Goal: Task Accomplishment & Management: Manage account settings

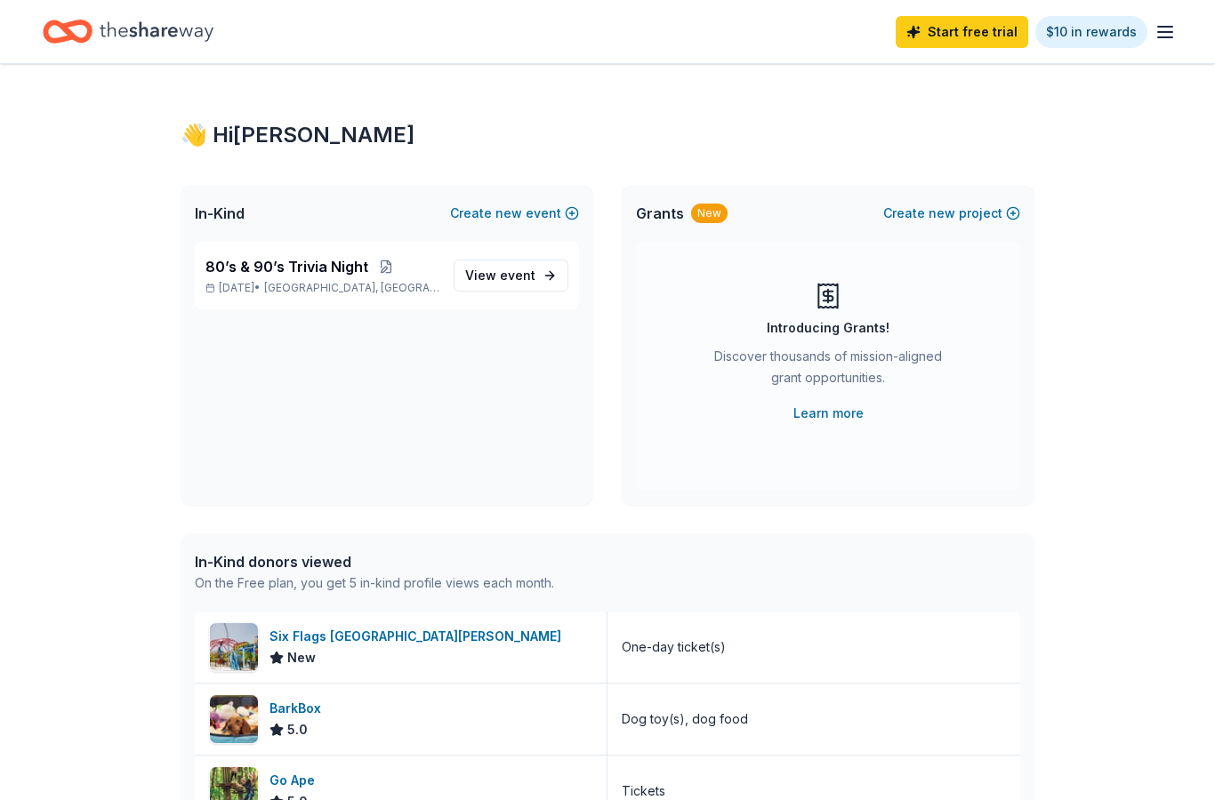
click at [1161, 28] on icon "button" at bounding box center [1164, 31] width 21 height 21
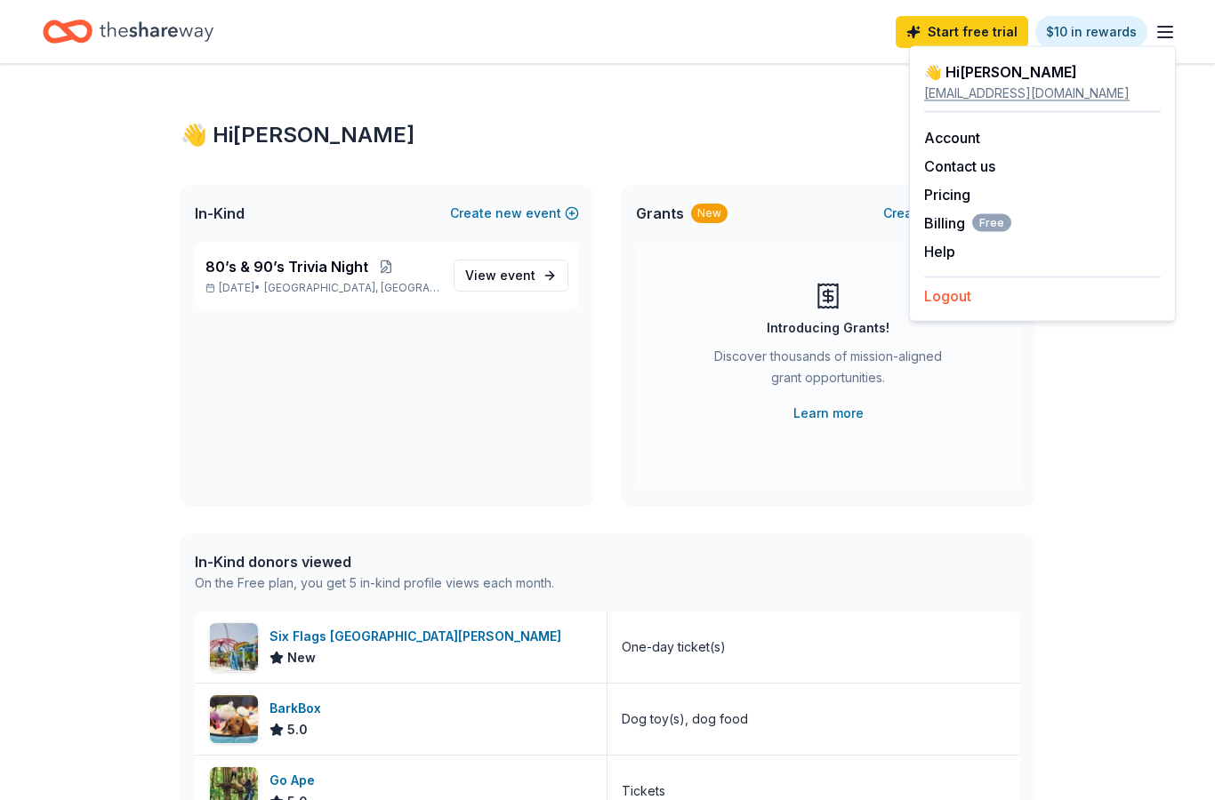
click at [968, 292] on button "Logout" at bounding box center [947, 295] width 47 height 21
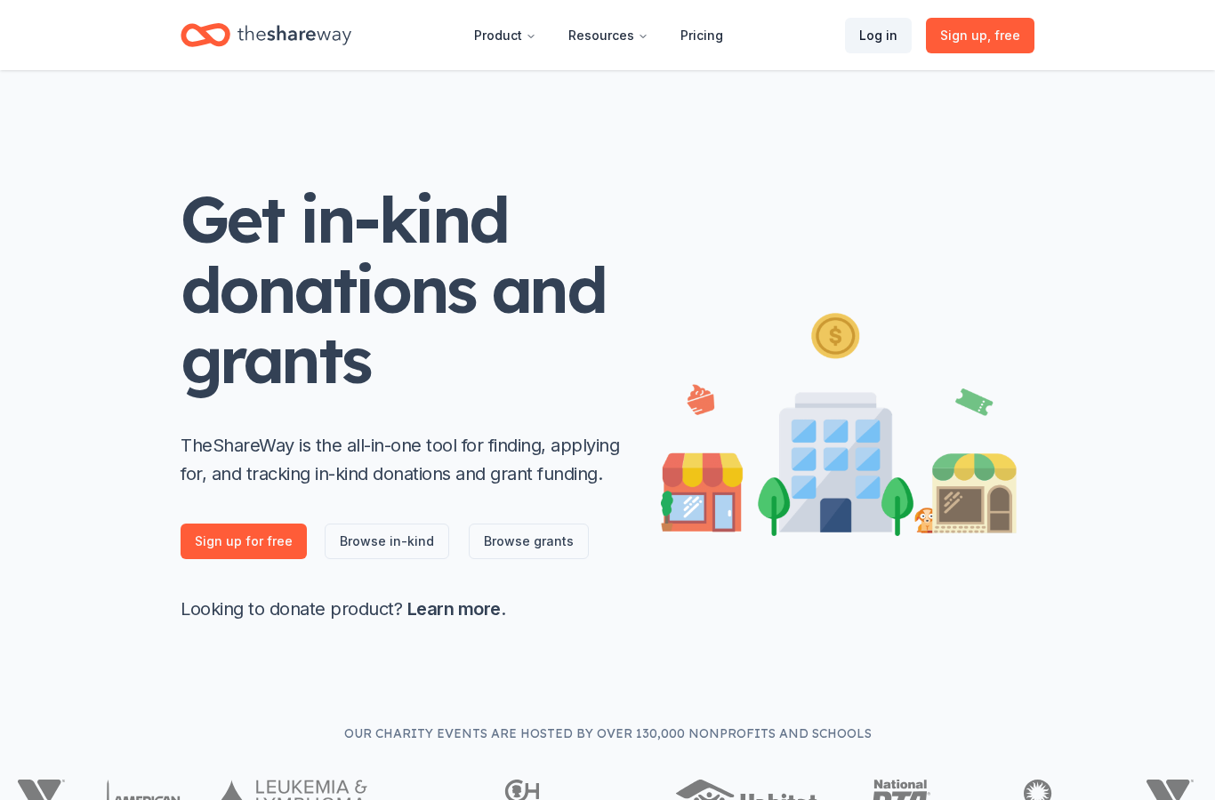
click at [880, 38] on link "Log in" at bounding box center [878, 36] width 67 height 36
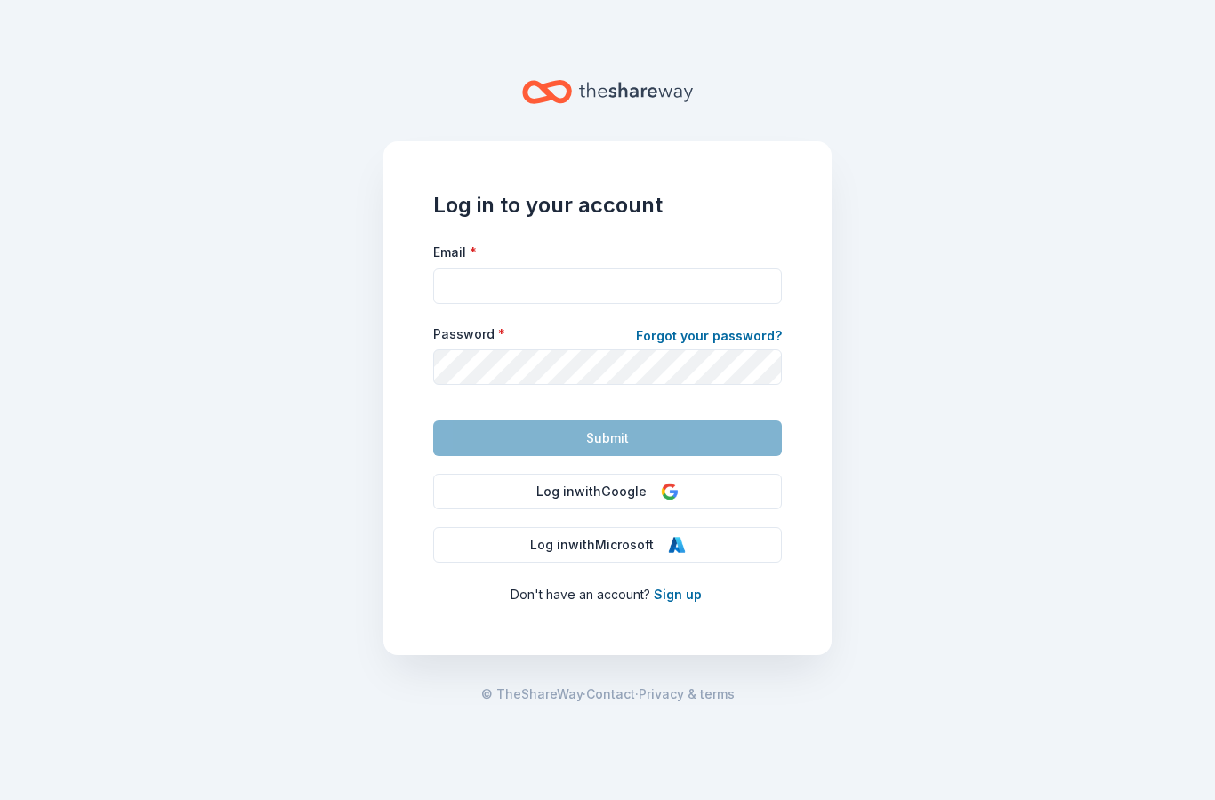
click at [596, 283] on input "Email *" at bounding box center [607, 287] width 349 height 36
type input "[EMAIL_ADDRESS][DOMAIN_NAME]"
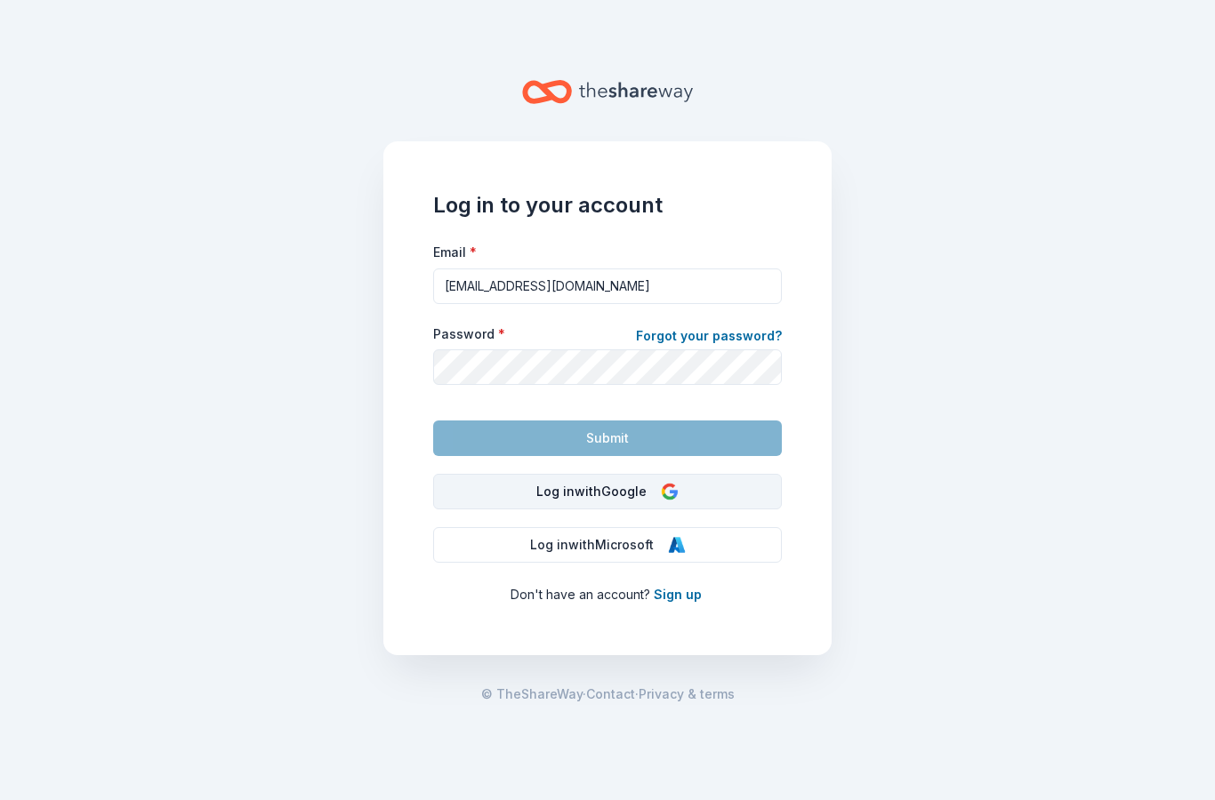
click at [670, 498] on img at bounding box center [670, 492] width 18 height 18
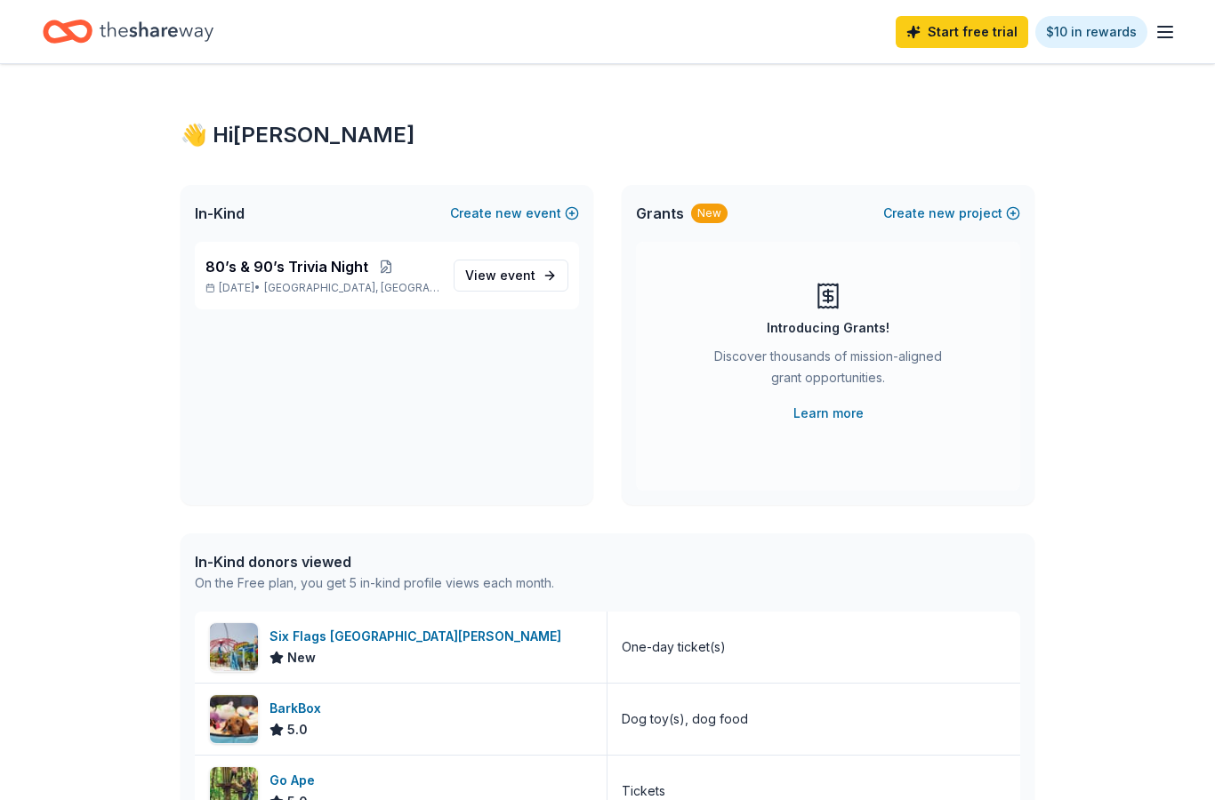
click at [1164, 28] on icon "button" at bounding box center [1164, 31] width 21 height 21
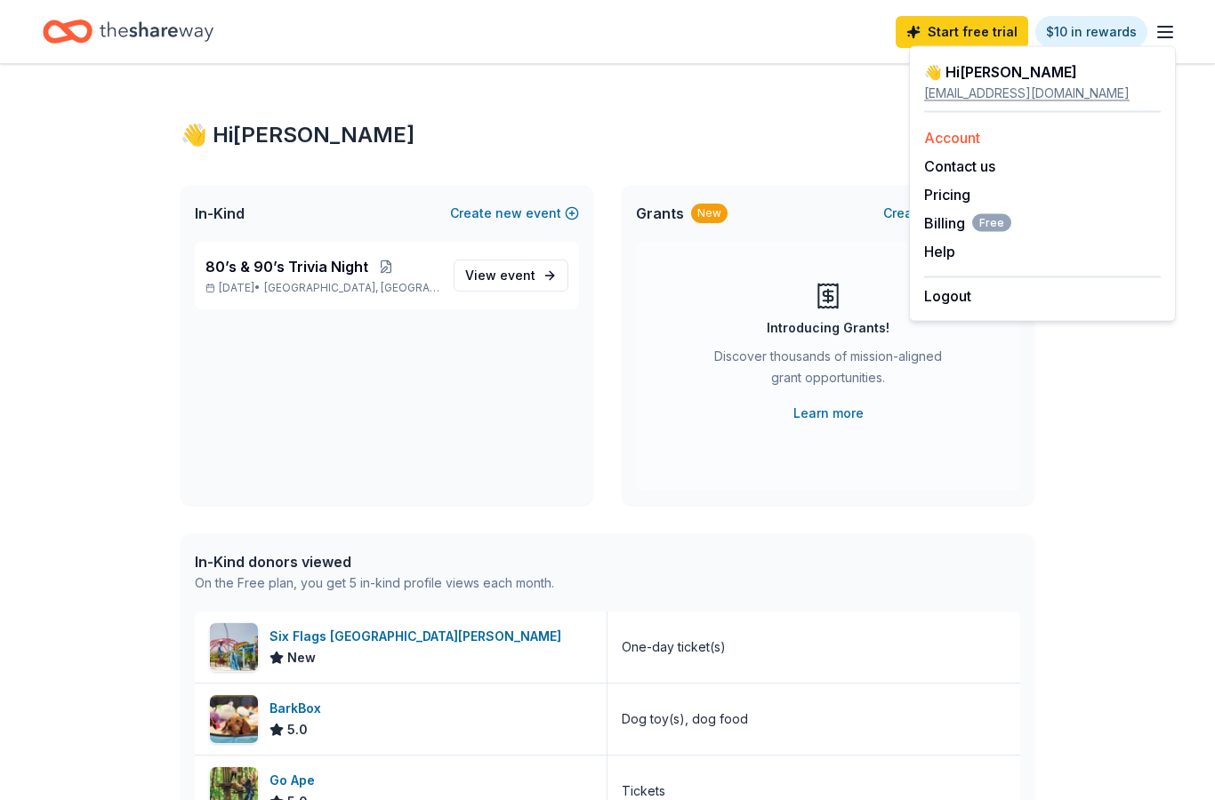
click at [966, 138] on link "Account" at bounding box center [952, 138] width 56 height 18
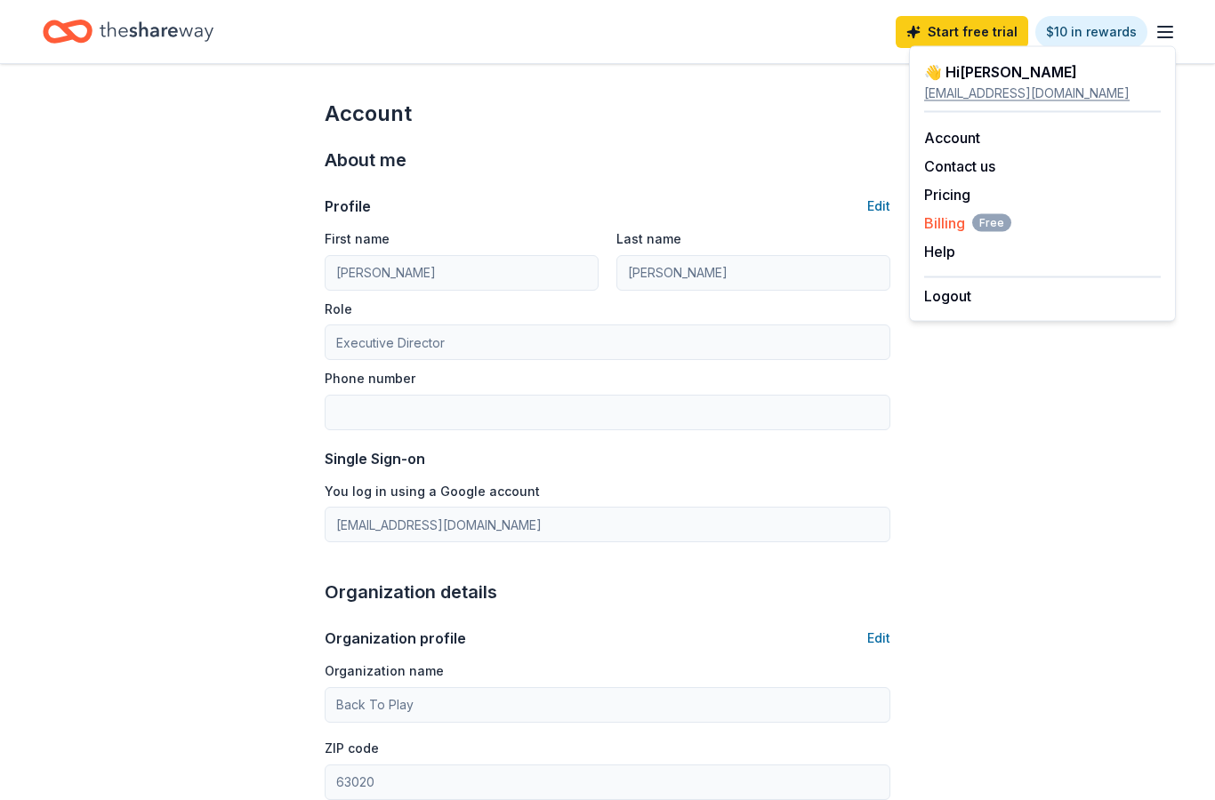
click at [950, 231] on span "Billing Free" at bounding box center [967, 223] width 87 height 21
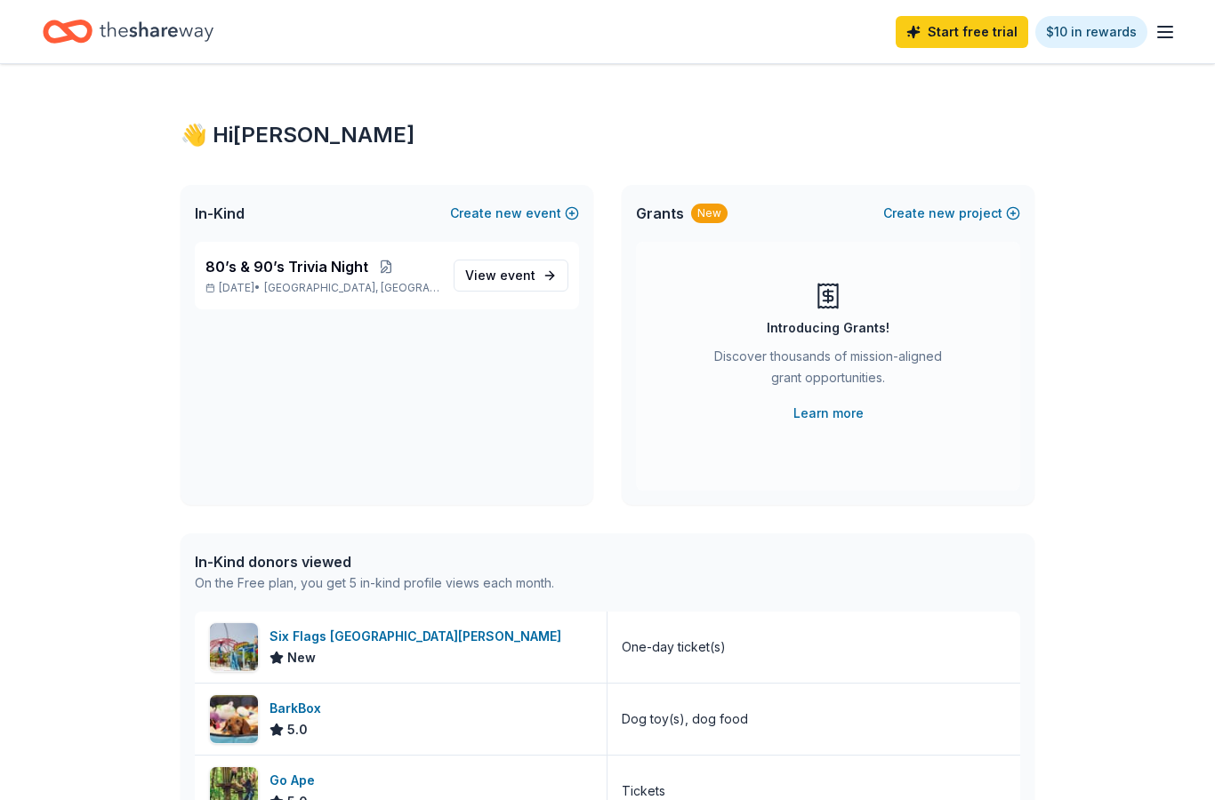
click at [1163, 32] on line "button" at bounding box center [1165, 32] width 14 height 0
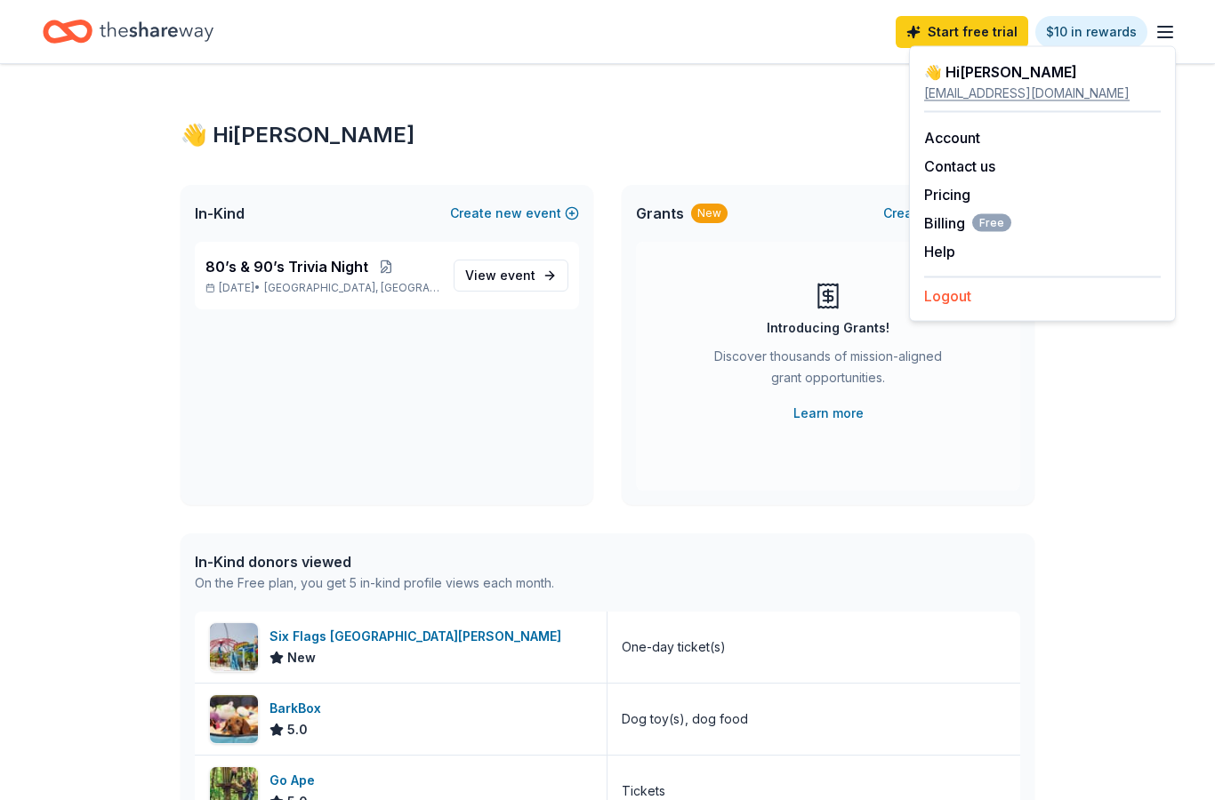
click at [957, 295] on button "Logout" at bounding box center [947, 295] width 47 height 21
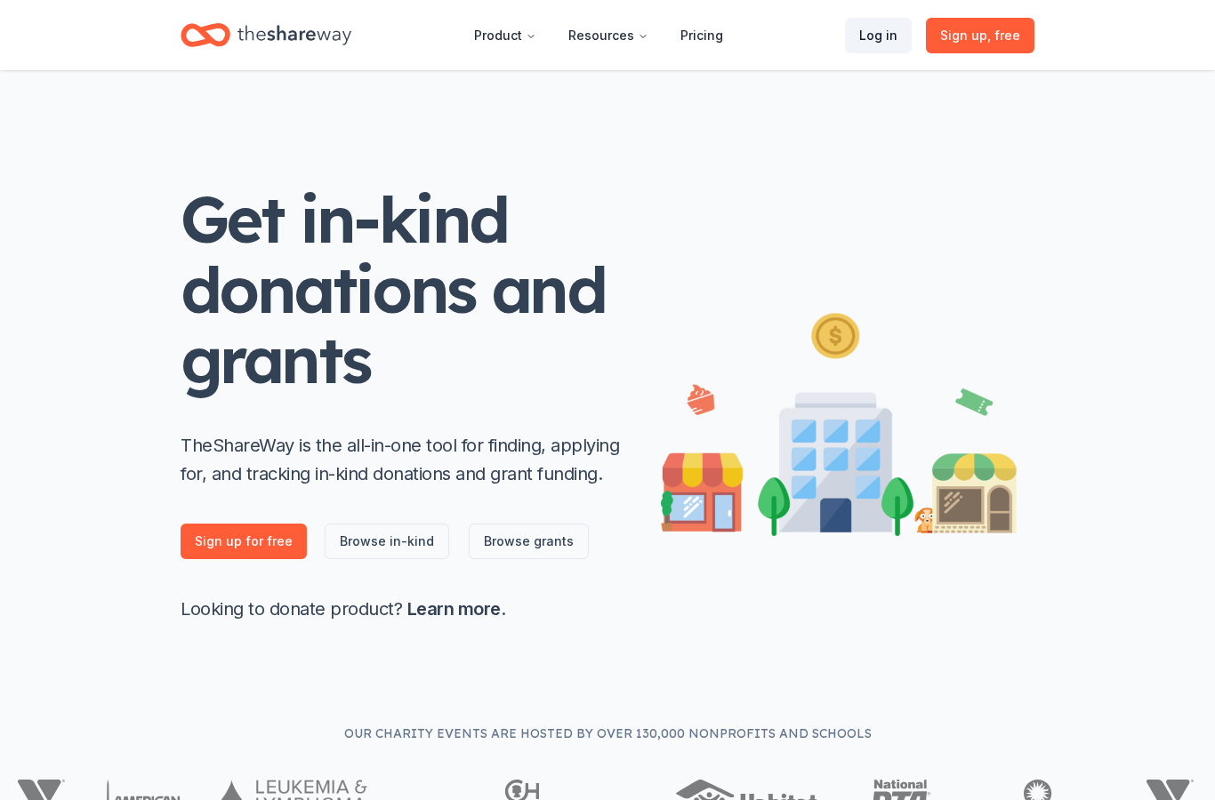
click at [888, 40] on link "Log in" at bounding box center [878, 36] width 67 height 36
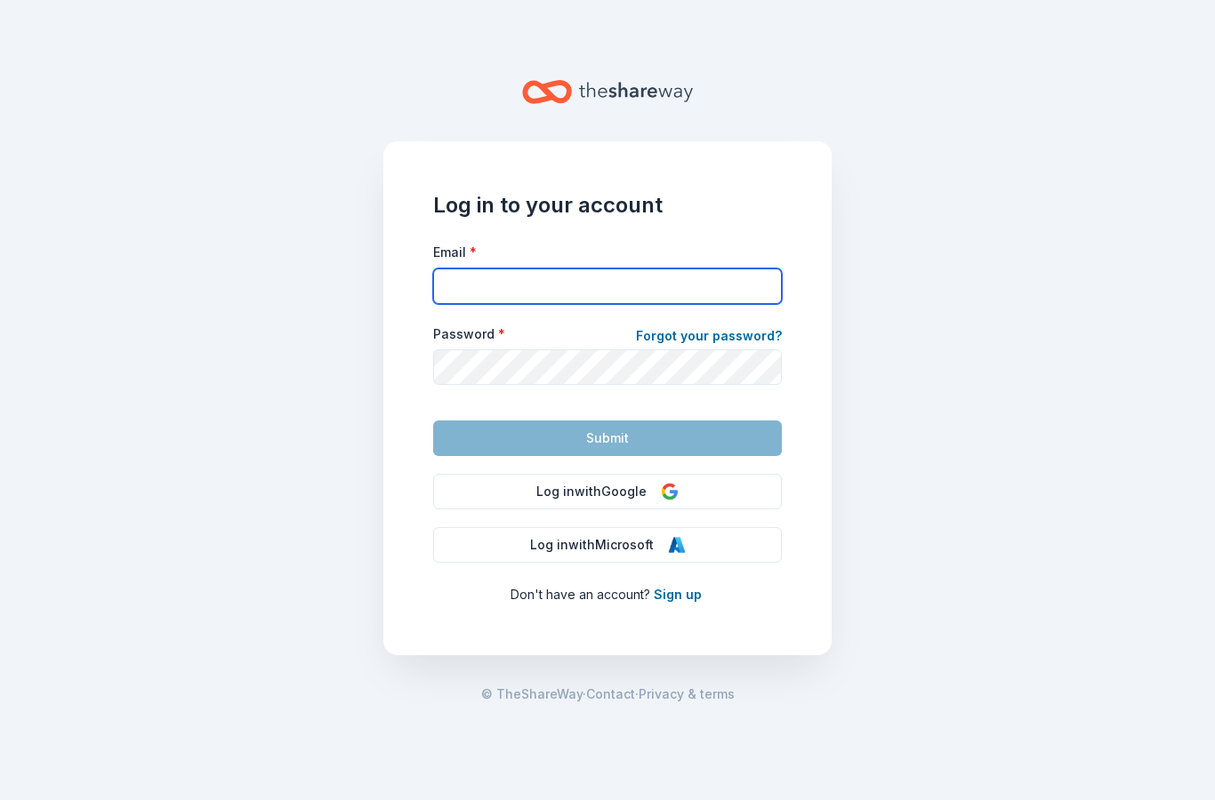
click at [615, 300] on input "Email *" at bounding box center [607, 287] width 349 height 36
type input "[EMAIL_ADDRESS][DOMAIN_NAME]"
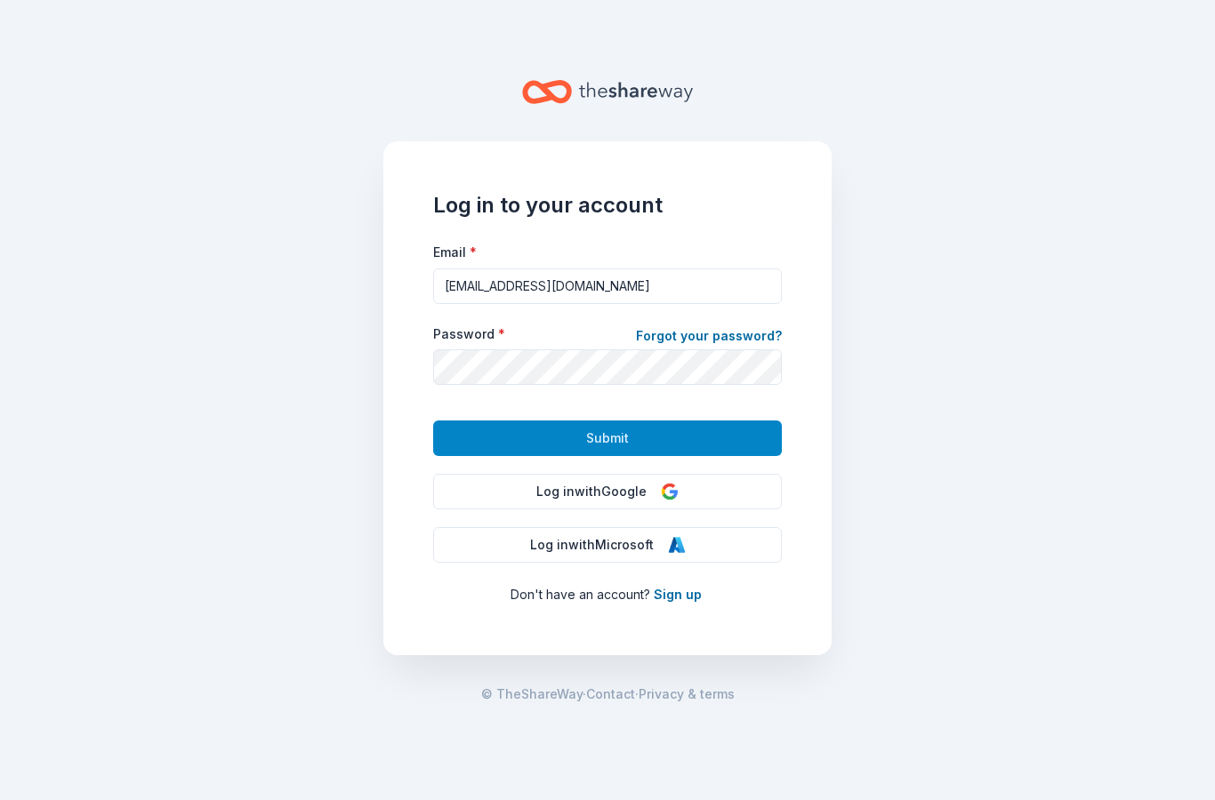
click at [665, 435] on button "Submit" at bounding box center [607, 439] width 349 height 36
